Goal: Find specific page/section: Find specific page/section

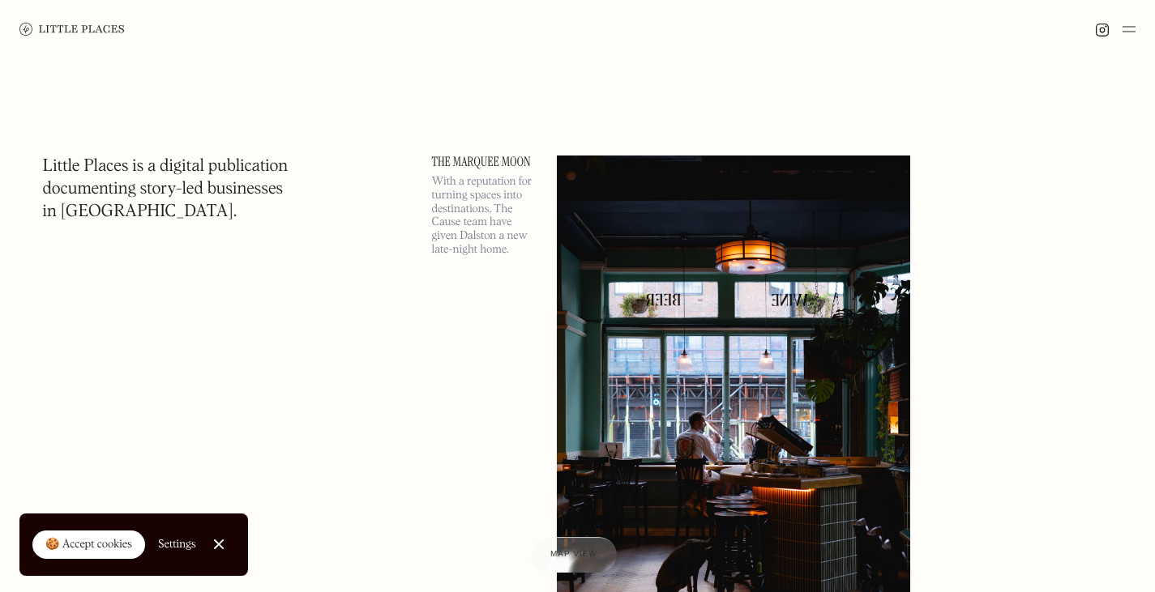
click at [1129, 32] on img at bounding box center [1128, 28] width 13 height 19
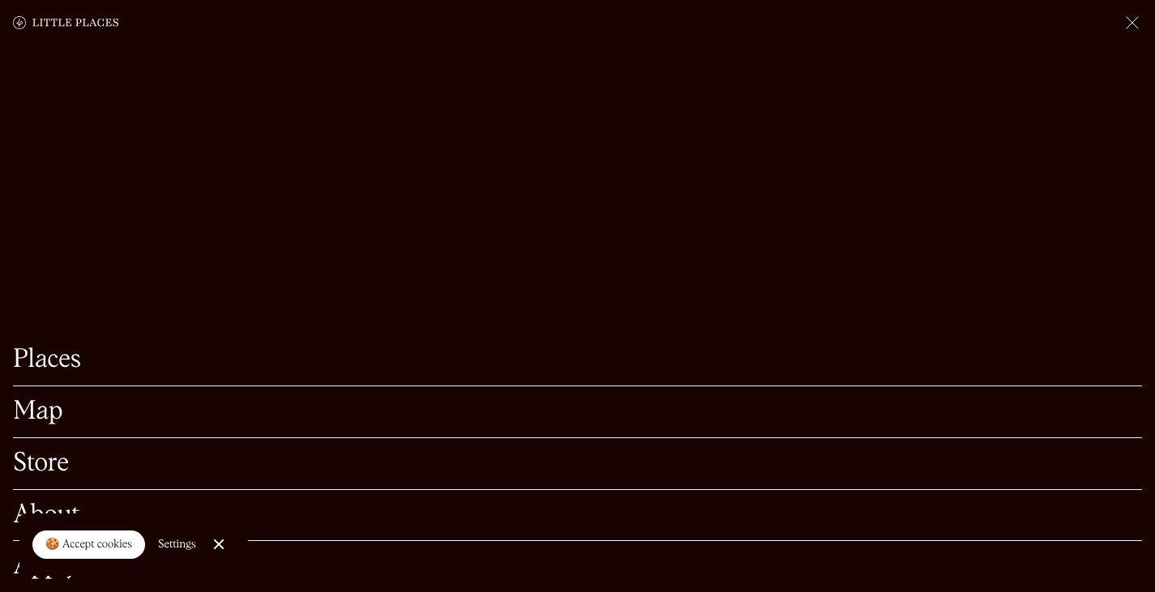
click at [33, 399] on link "Map" at bounding box center [577, 411] width 1129 height 25
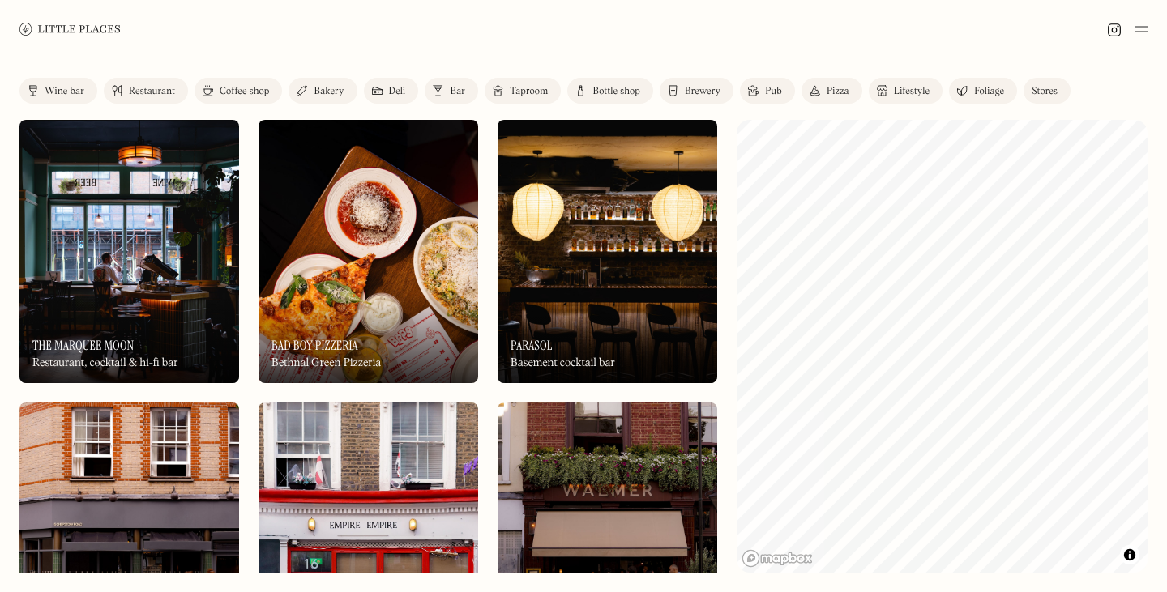
click at [152, 87] on div "Restaurant" at bounding box center [152, 92] width 46 height 10
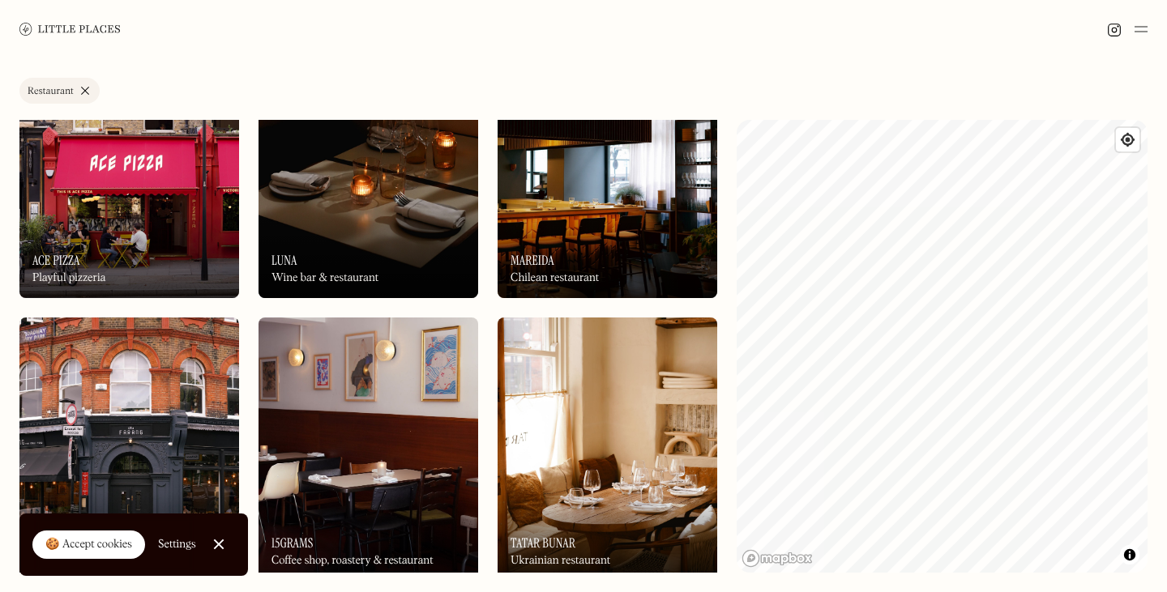
scroll to position [702, 0]
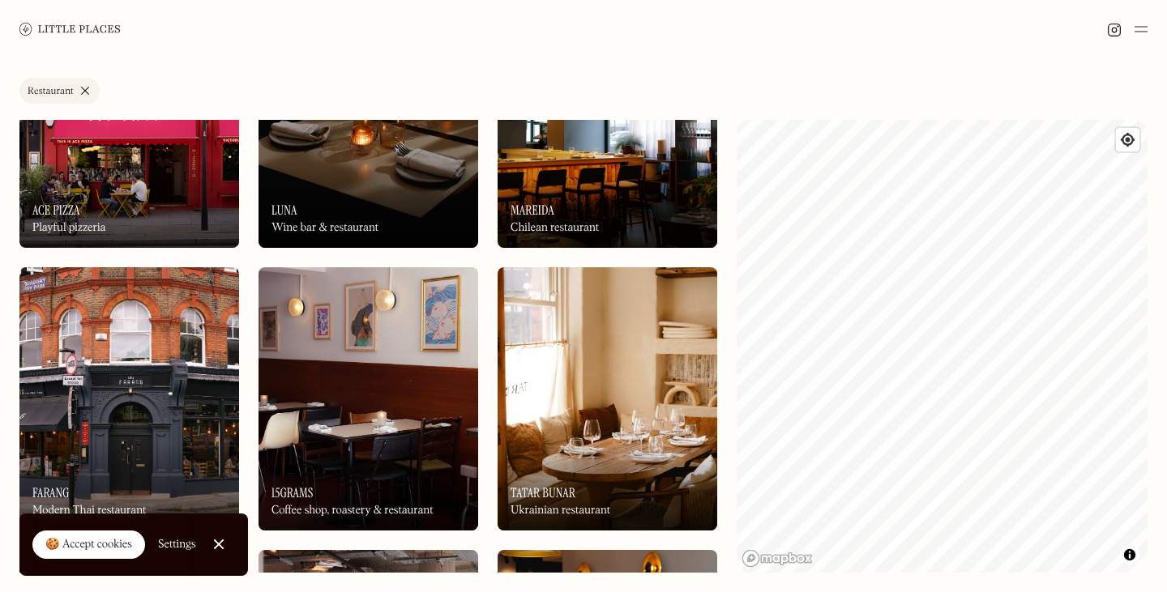
click at [221, 548] on div at bounding box center [218, 545] width 11 height 11
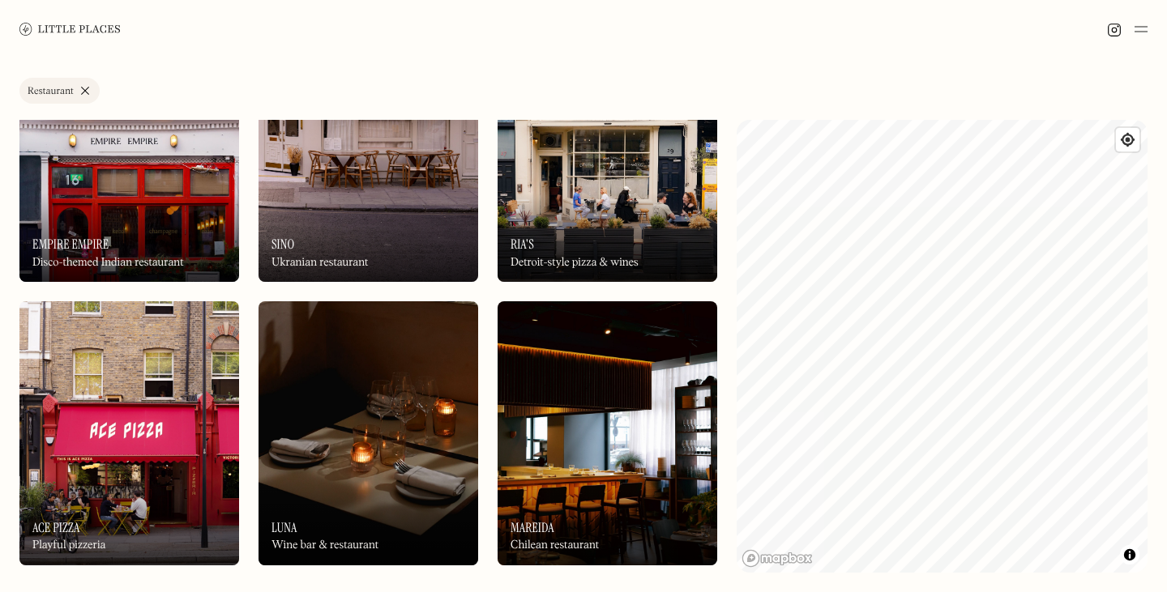
scroll to position [0, 0]
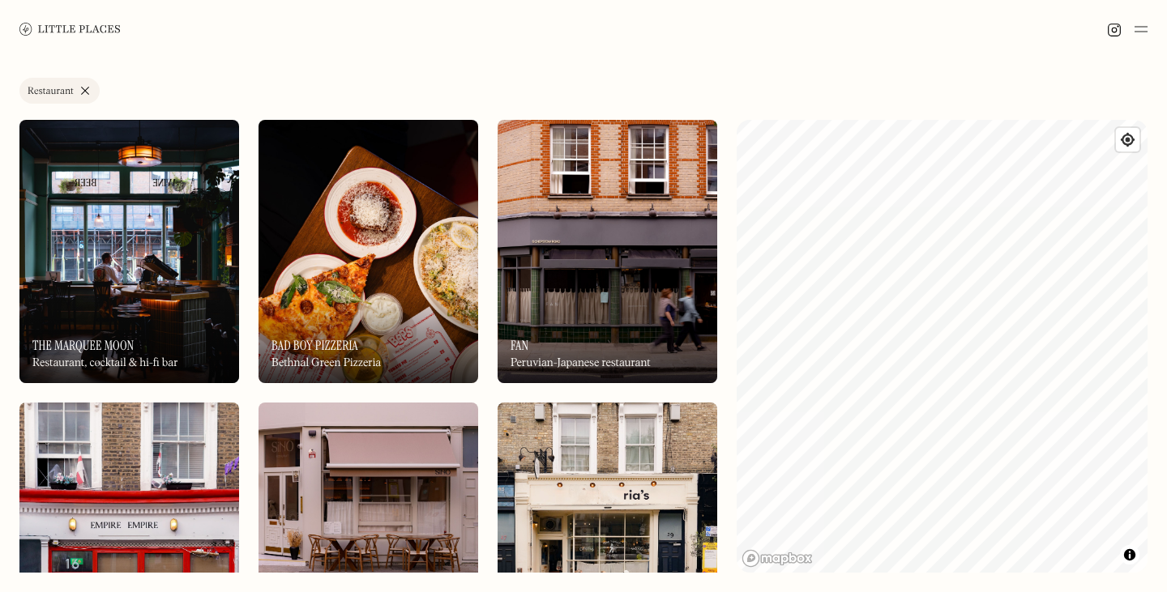
click at [1142, 23] on img at bounding box center [1140, 28] width 13 height 19
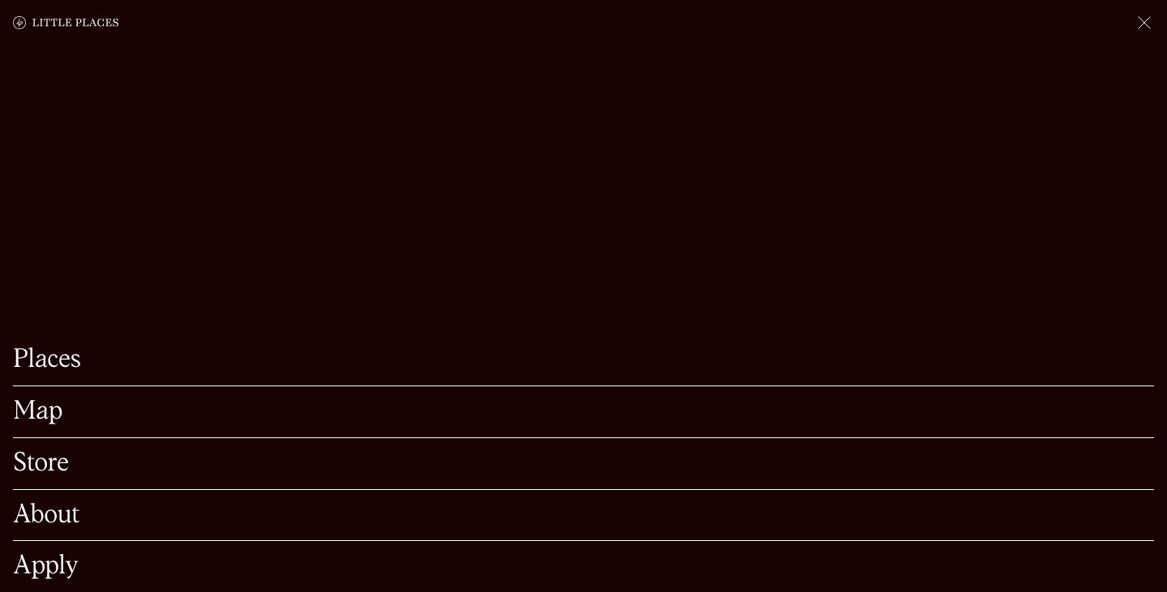
click at [1137, 30] on img at bounding box center [1143, 22] width 19 height 19
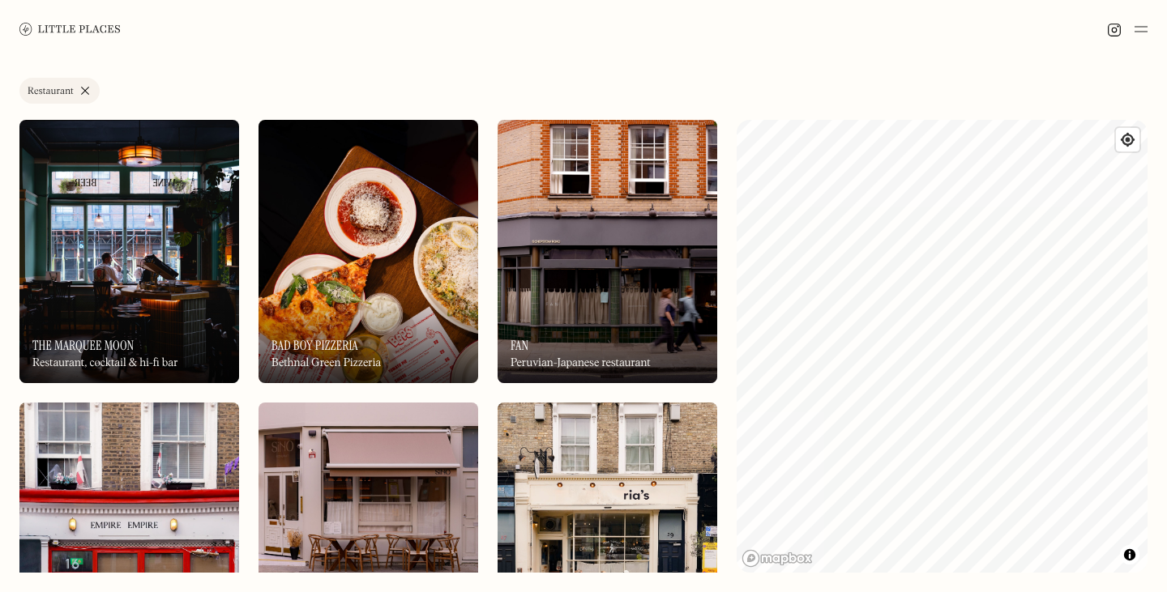
click at [1135, 35] on img at bounding box center [1140, 28] width 13 height 19
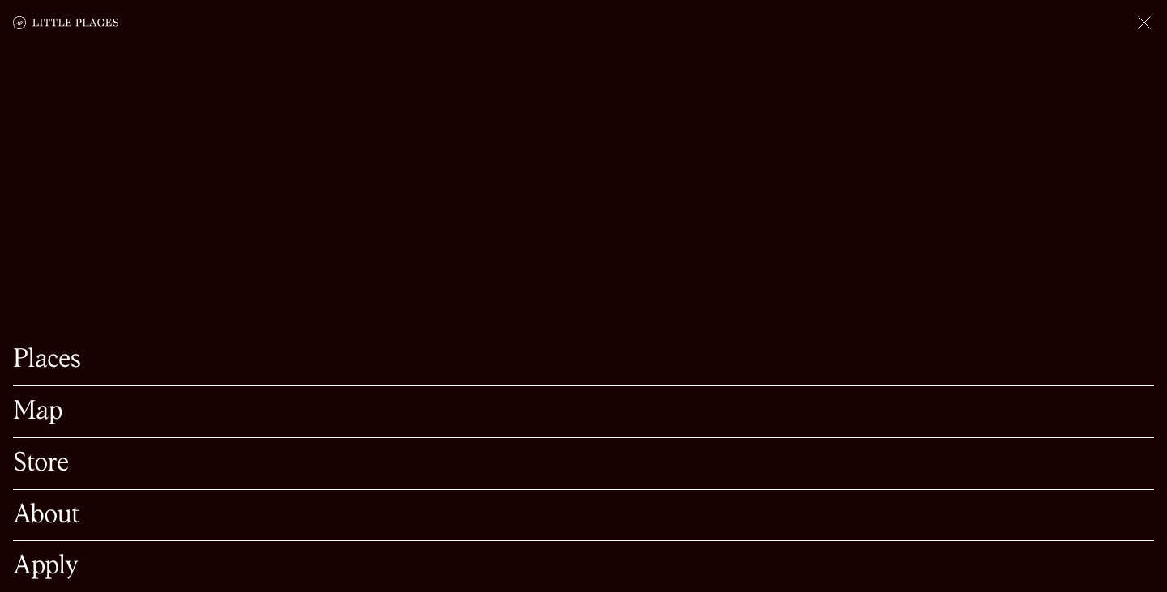
click at [72, 360] on link "Places" at bounding box center [583, 360] width 1141 height 25
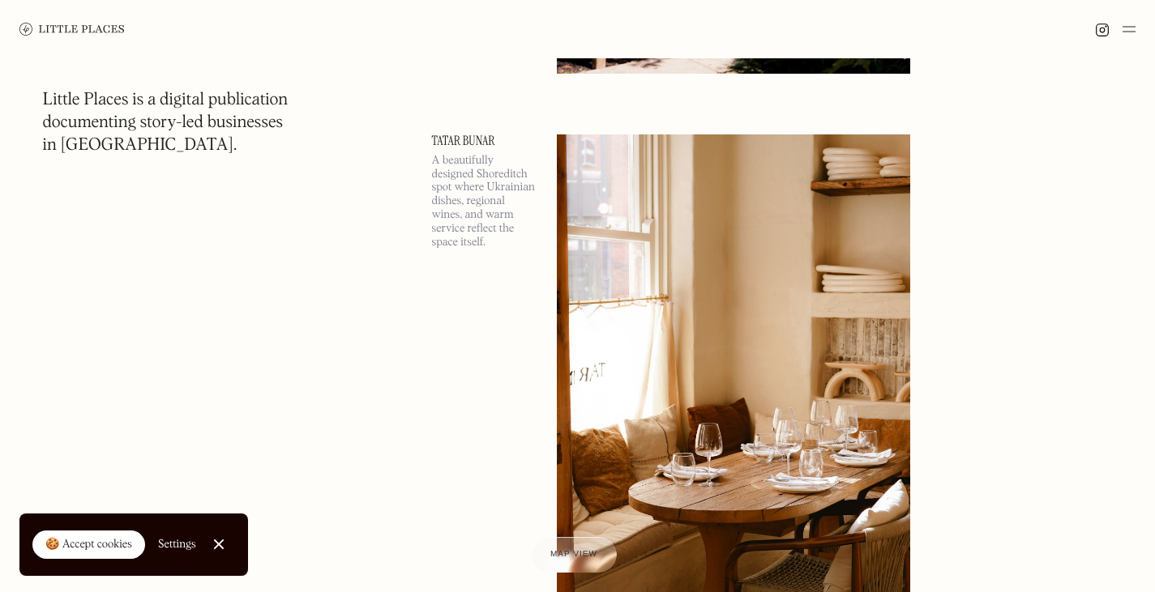
scroll to position [12012, 0]
